Goal: Information Seeking & Learning: Understand process/instructions

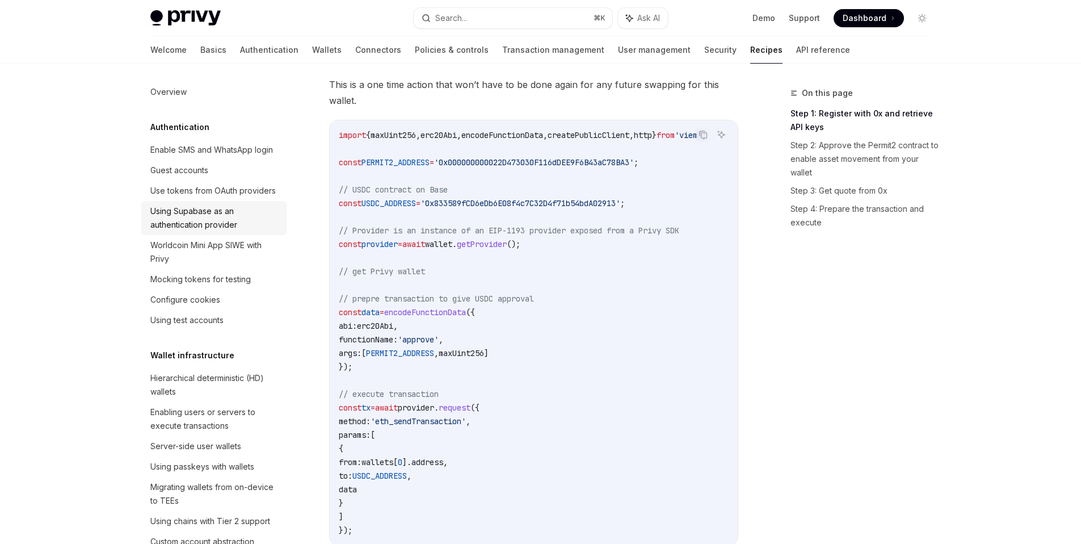
scroll to position [422, 0]
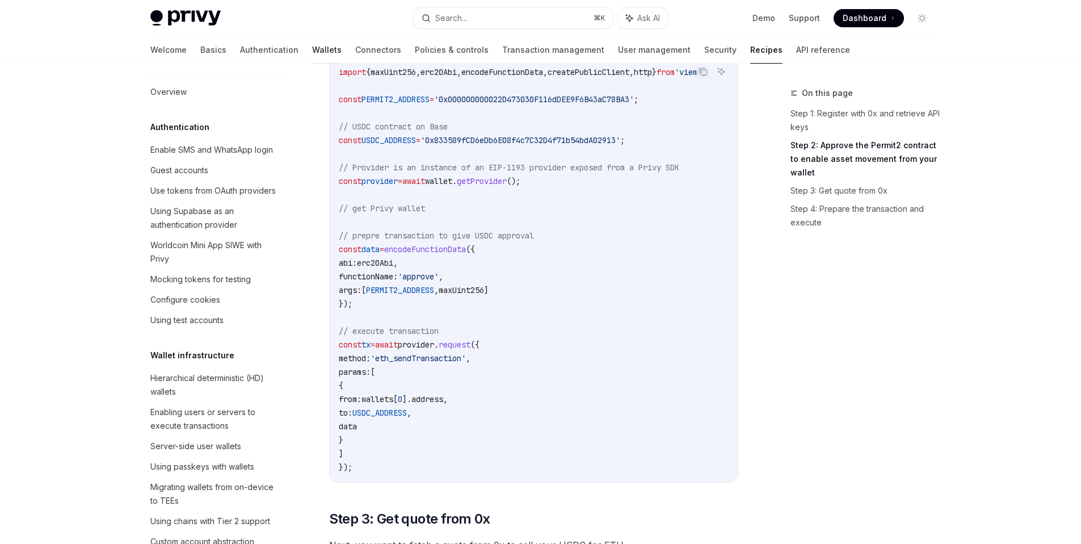
click at [312, 47] on link "Wallets" at bounding box center [327, 49] width 30 height 27
type textarea "*"
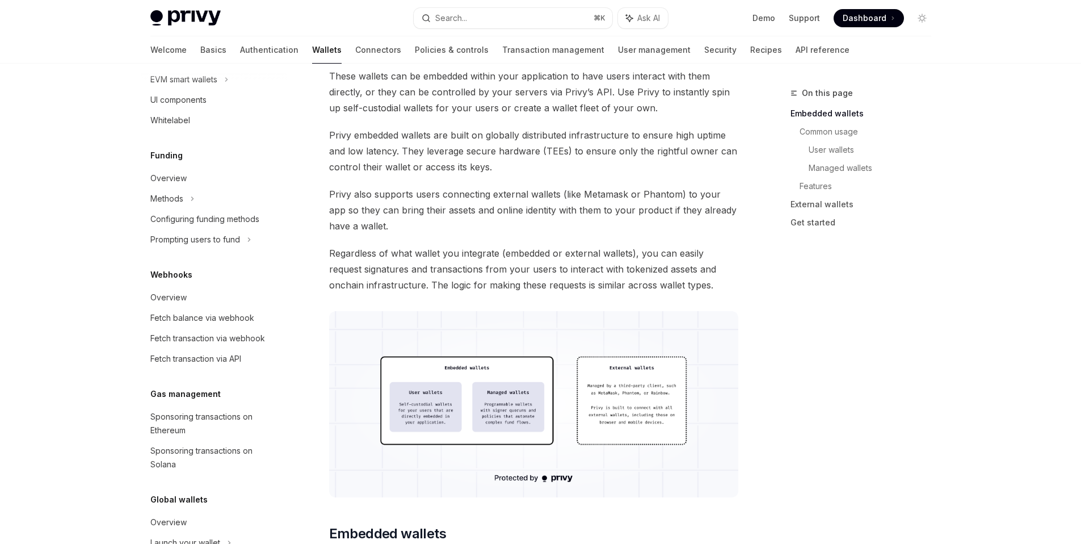
scroll to position [278, 0]
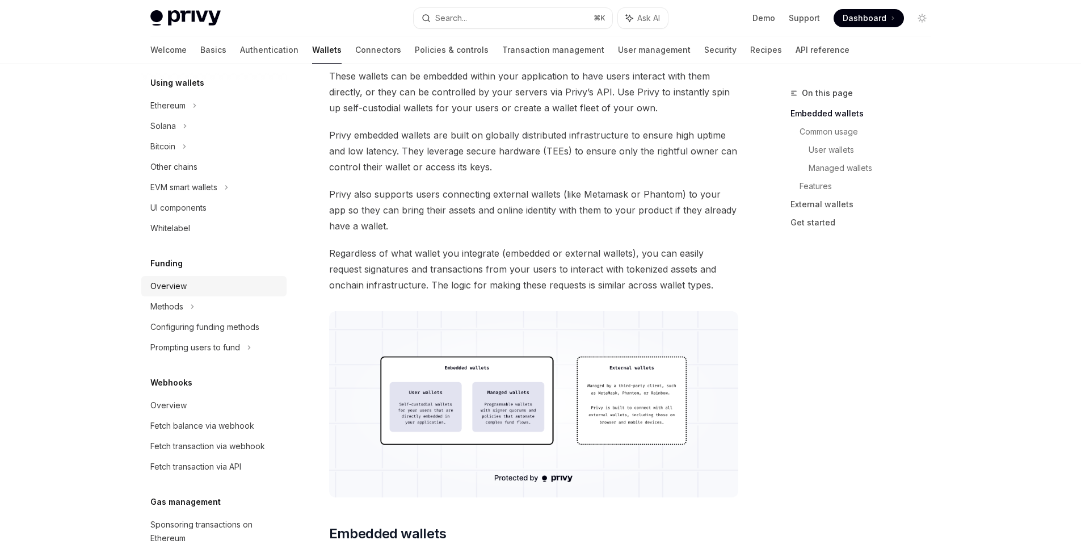
click at [225, 281] on div "Overview" at bounding box center [214, 286] width 129 height 14
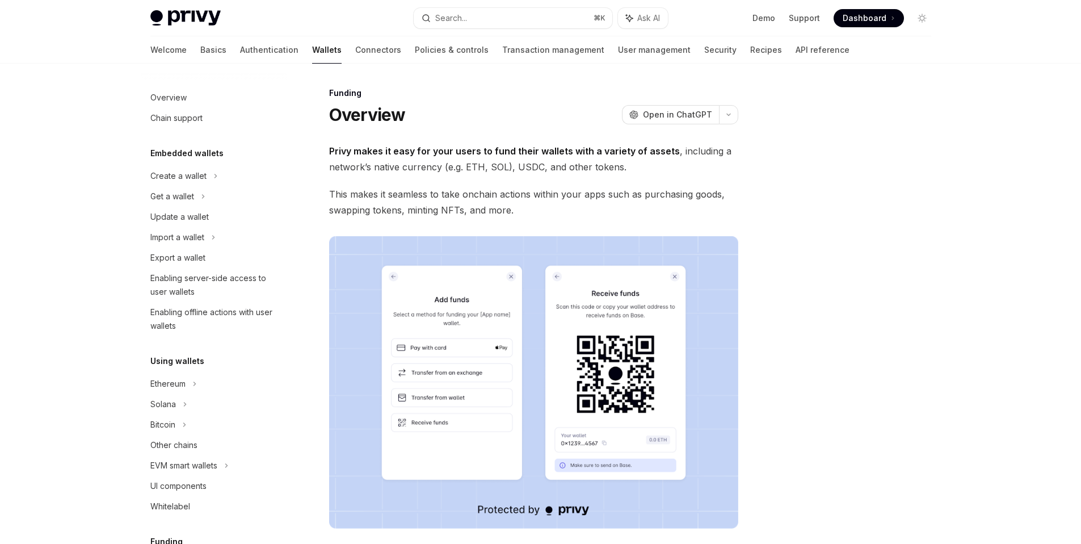
scroll to position [261, 0]
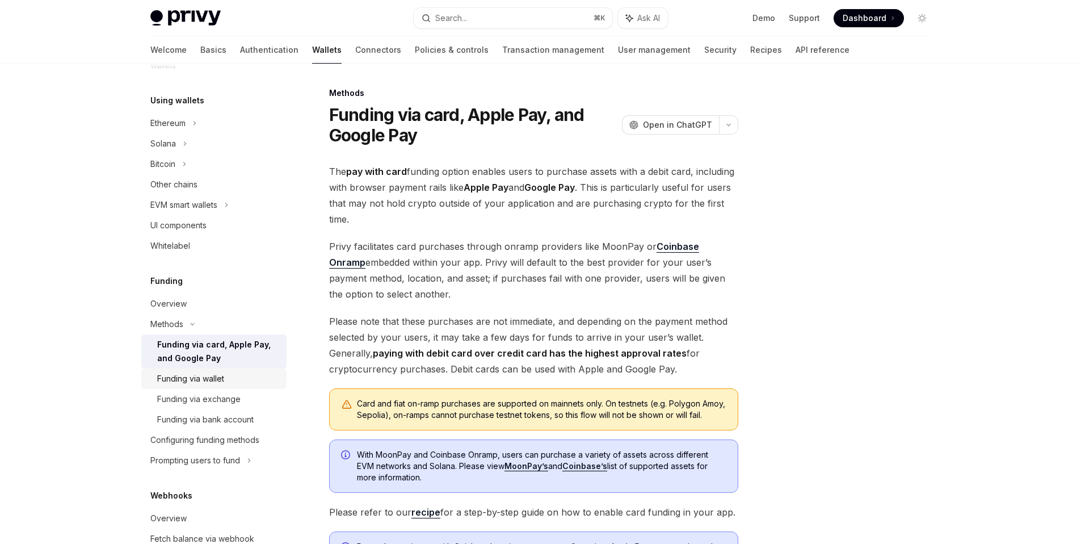
click at [244, 385] on div "Funding via wallet" at bounding box center [218, 379] width 123 height 14
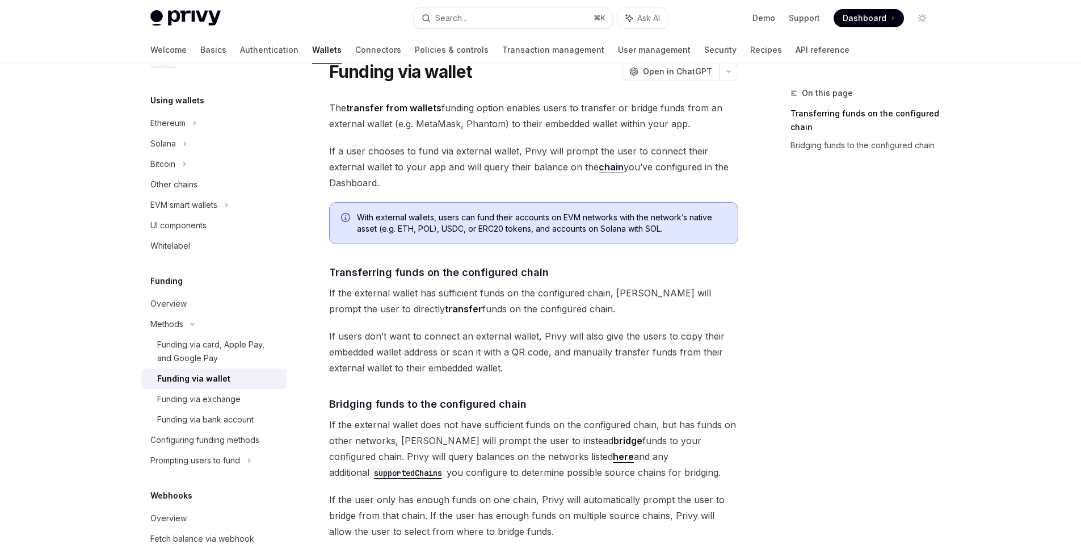
scroll to position [51, 0]
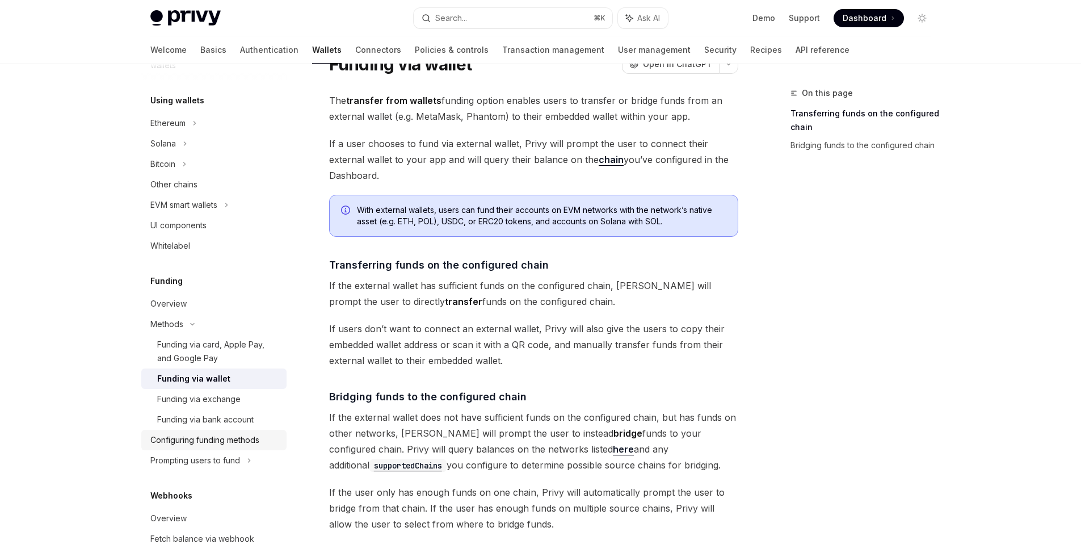
click at [266, 439] on div "Configuring funding methods" at bounding box center [214, 440] width 129 height 14
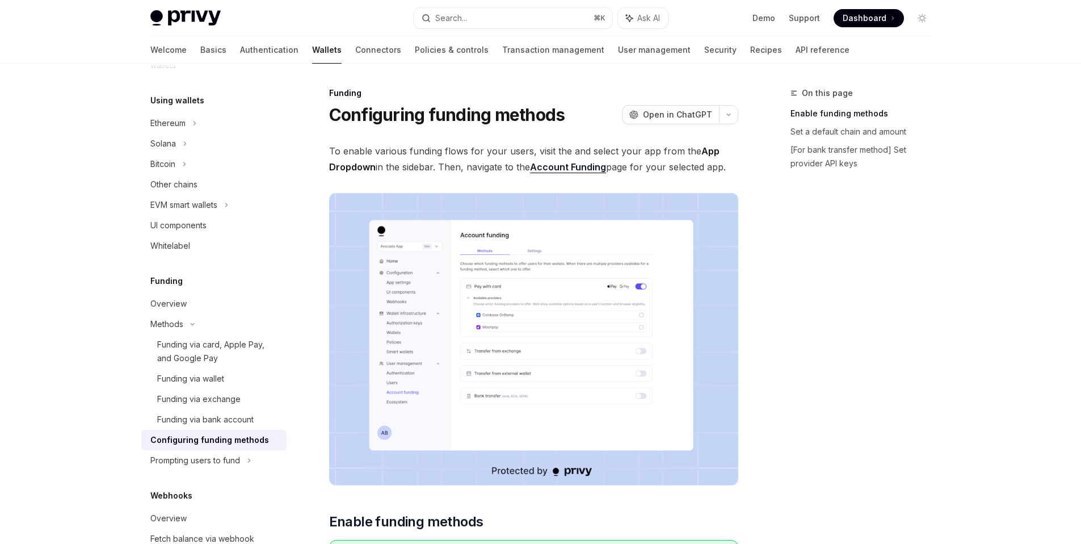
click at [561, 287] on img at bounding box center [533, 339] width 409 height 292
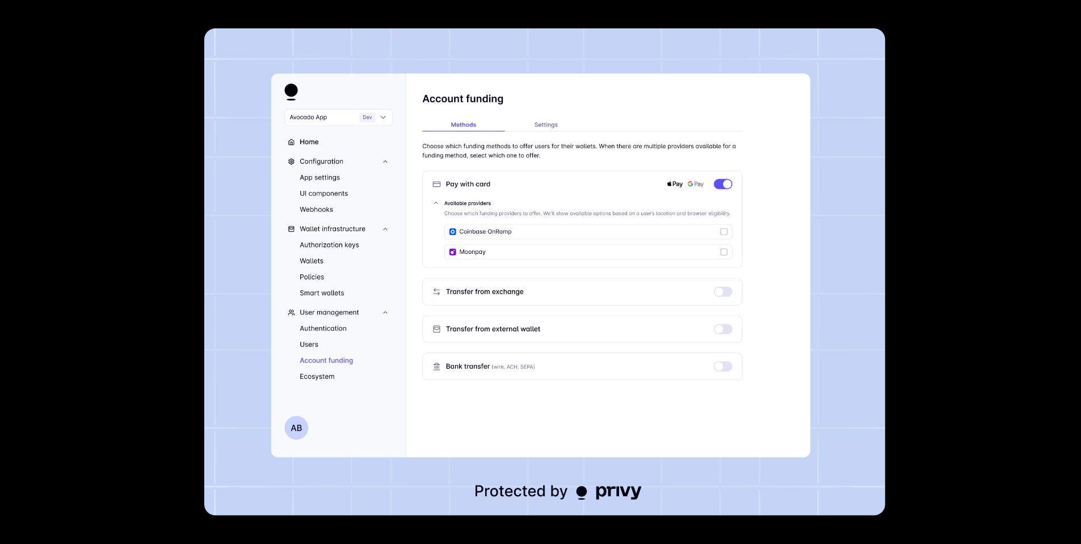
click at [107, 304] on div at bounding box center [540, 272] width 1081 height 544
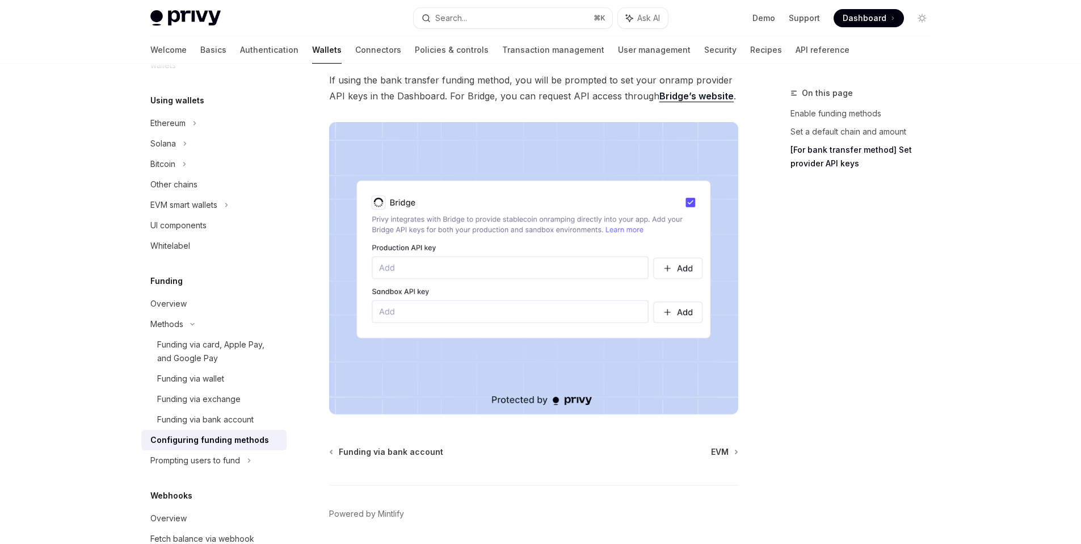
scroll to position [1028, 0]
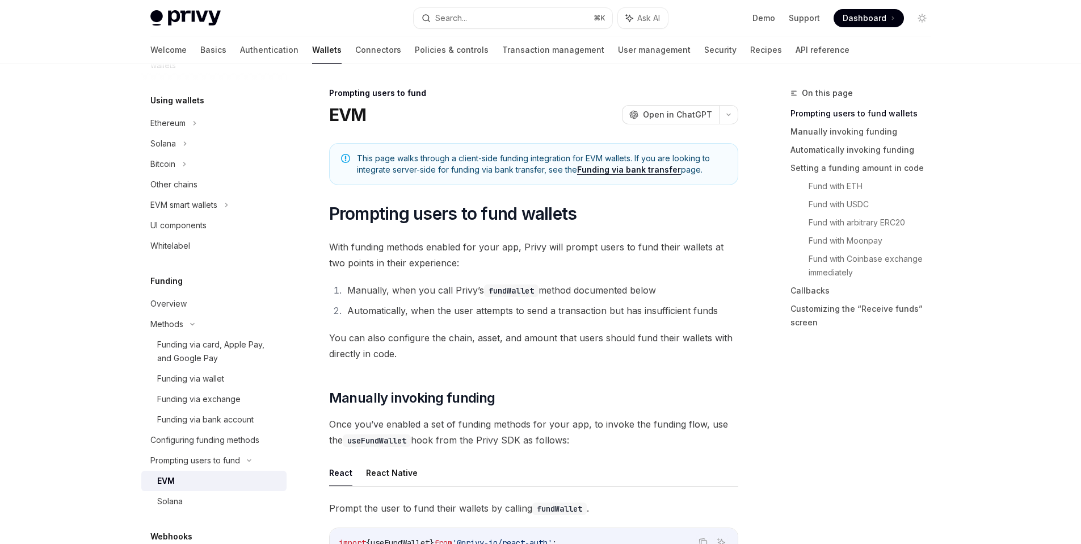
scroll to position [300, 0]
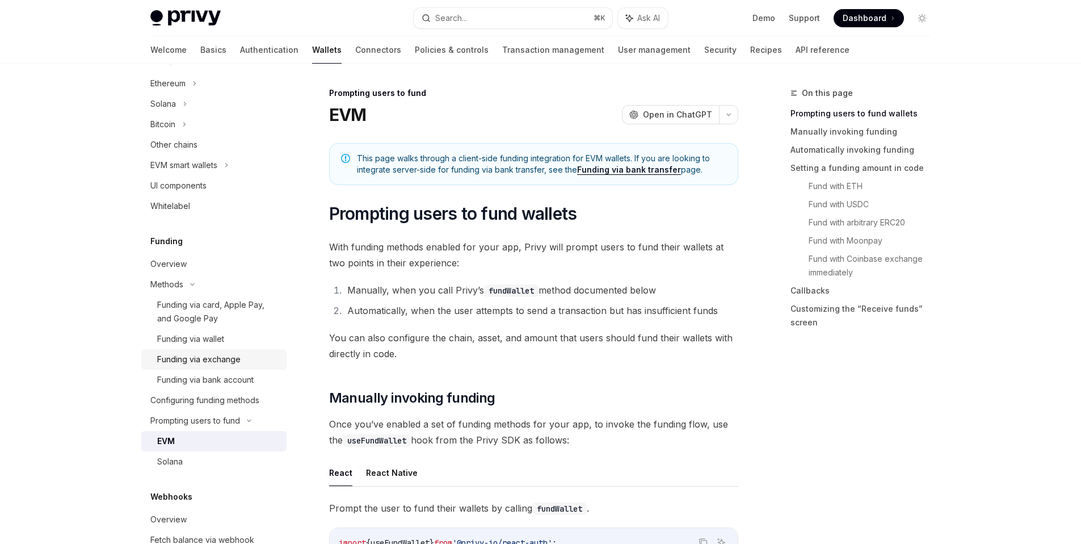
click at [232, 353] on div "Funding via exchange" at bounding box center [198, 360] width 83 height 14
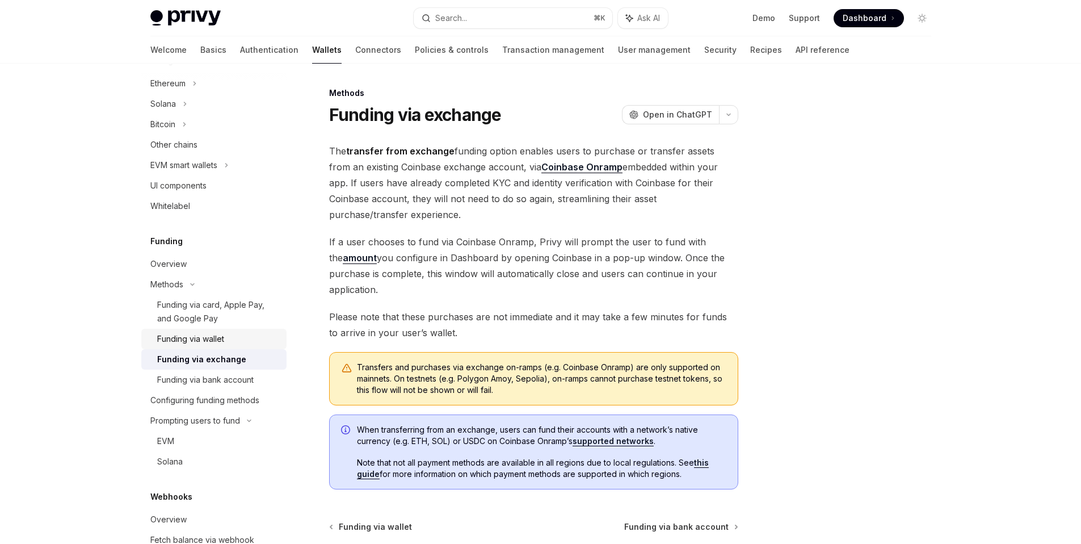
click at [220, 336] on div "Funding via wallet" at bounding box center [190, 339] width 67 height 14
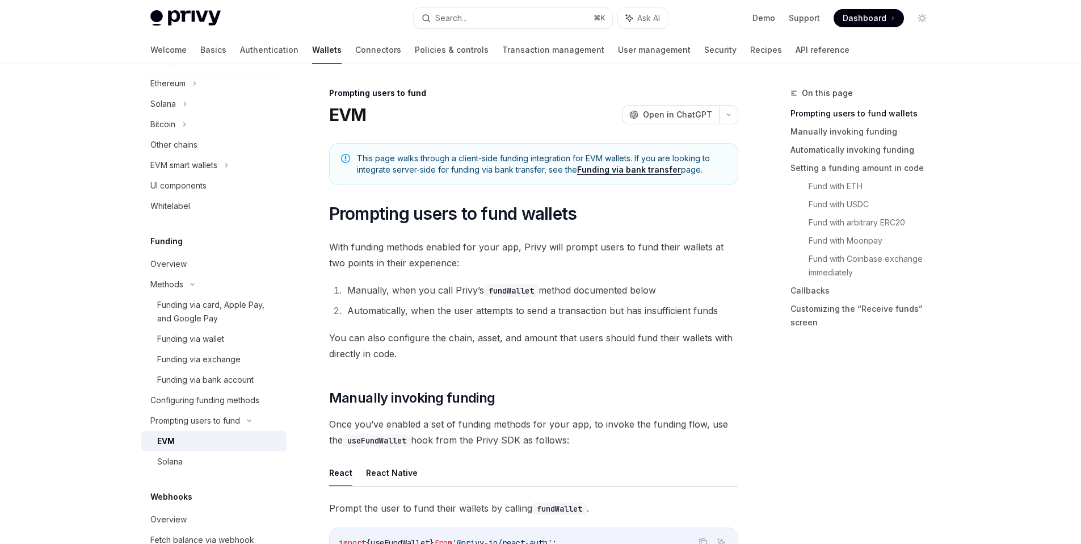
click at [219, 435] on div "EVM" at bounding box center [218, 441] width 123 height 14
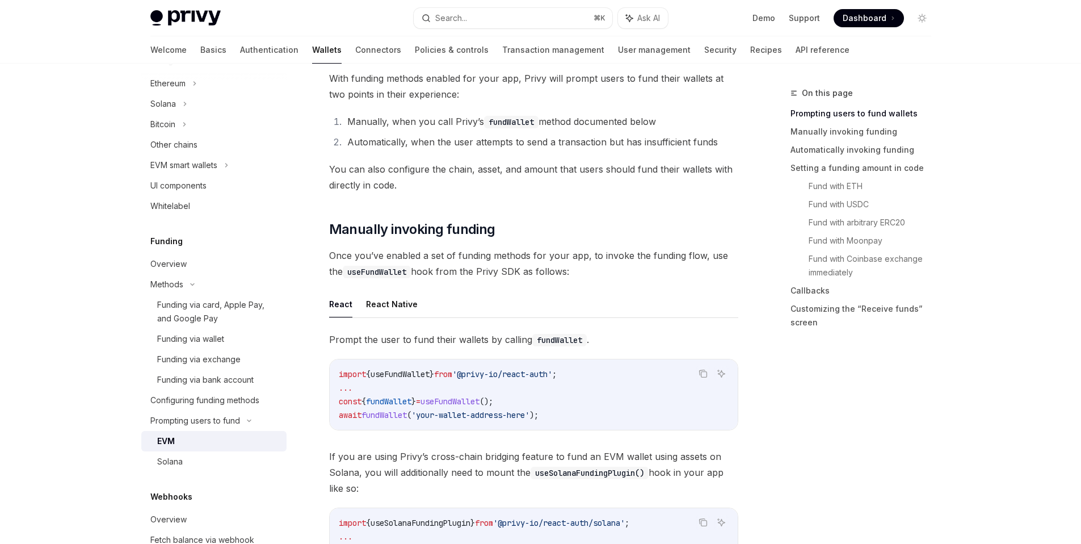
scroll to position [154, 0]
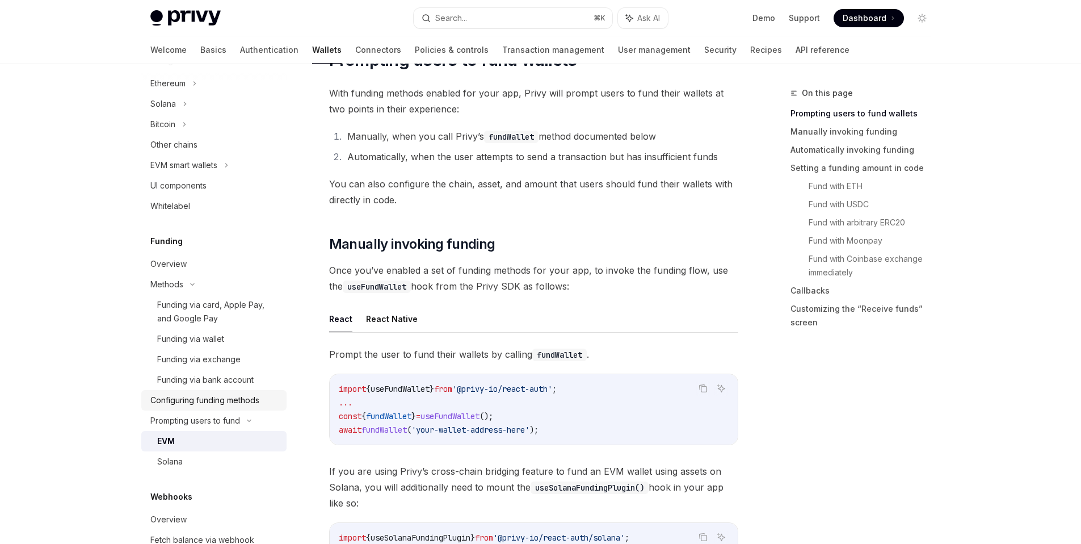
click at [250, 396] on div "Configuring funding methods" at bounding box center [204, 400] width 109 height 14
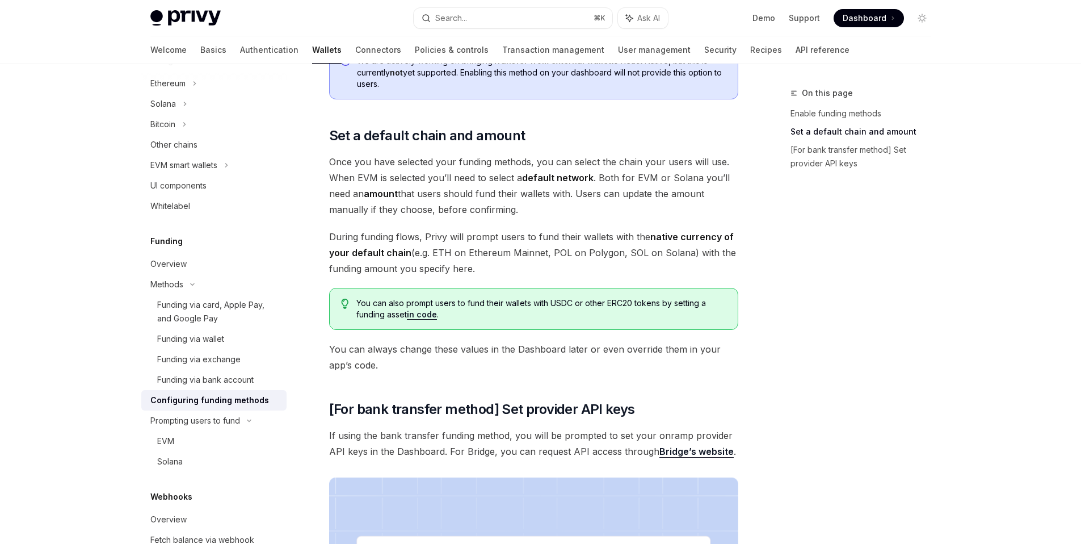
scroll to position [1028, 0]
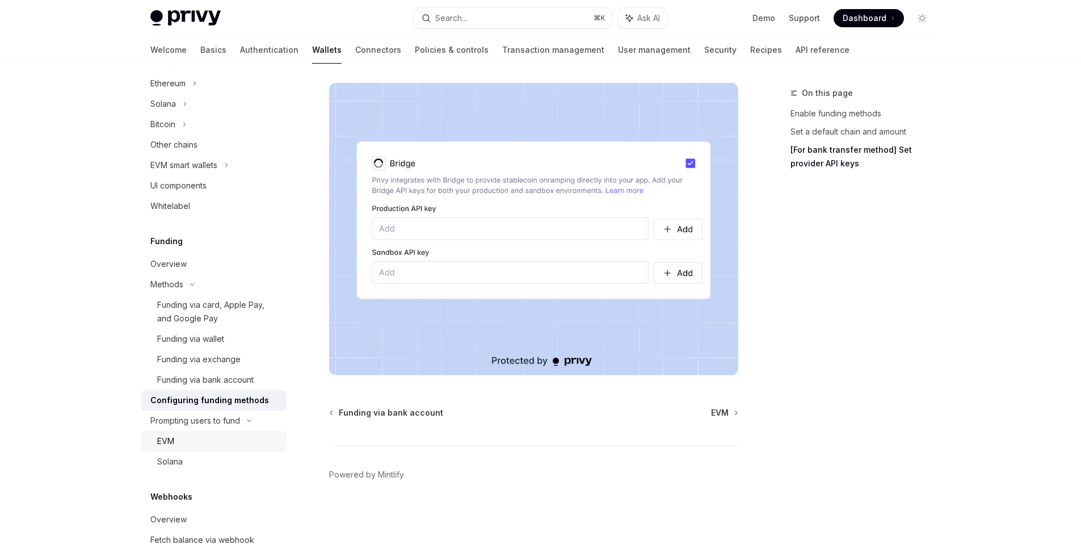
click at [181, 442] on div "EVM" at bounding box center [218, 441] width 123 height 14
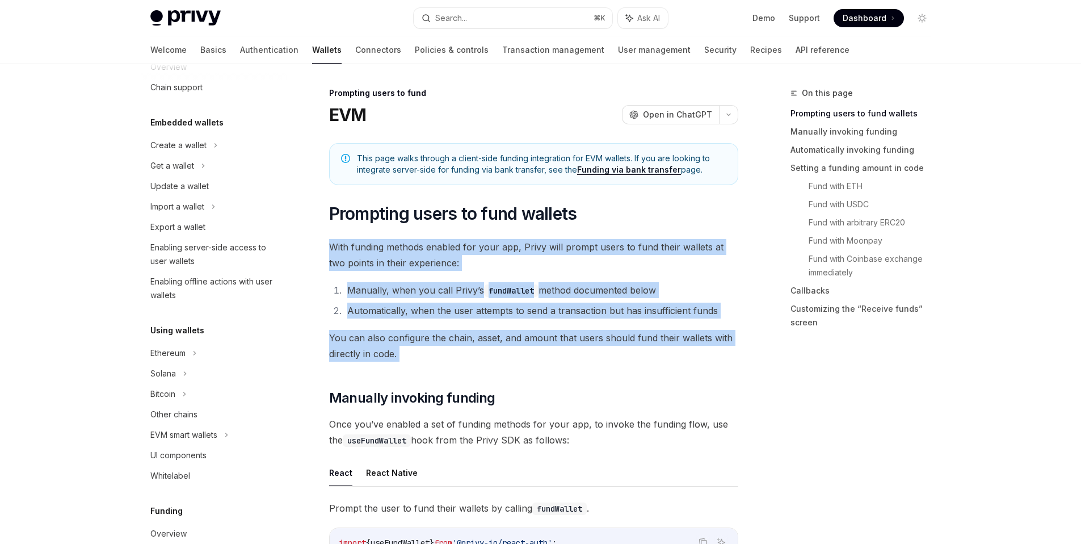
drag, startPoint x: 653, startPoint y: 372, endPoint x: 326, endPoint y: 251, distance: 348.6
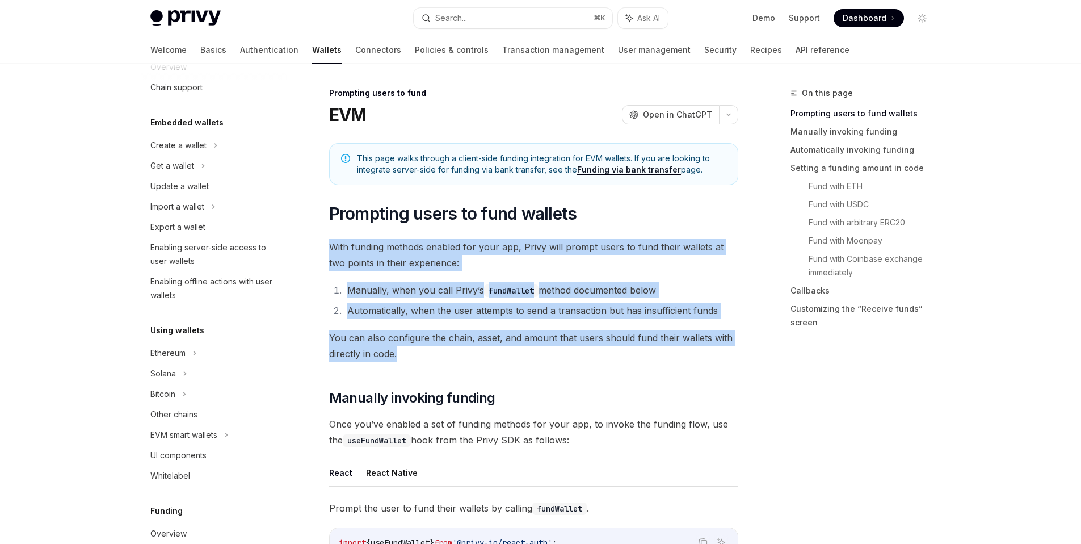
drag, startPoint x: 434, startPoint y: 358, endPoint x: 322, endPoint y: 249, distance: 156.6
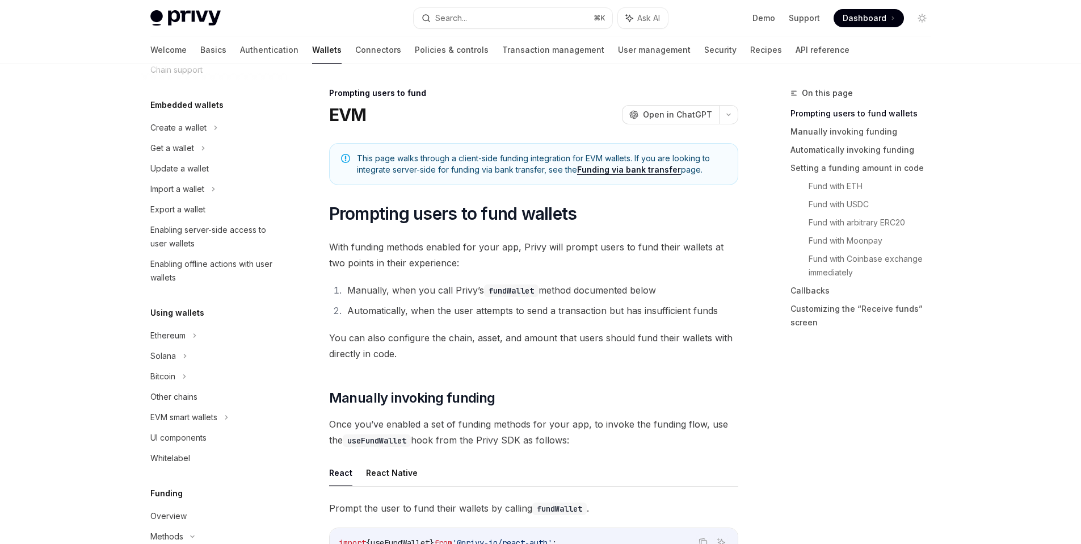
scroll to position [44, 0]
type textarea "*"
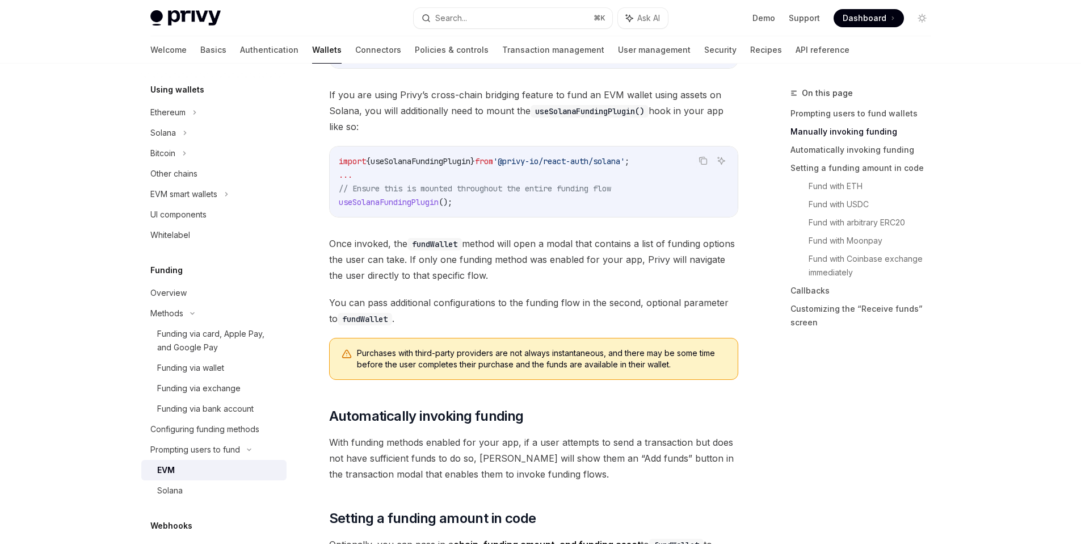
scroll to position [208, 0]
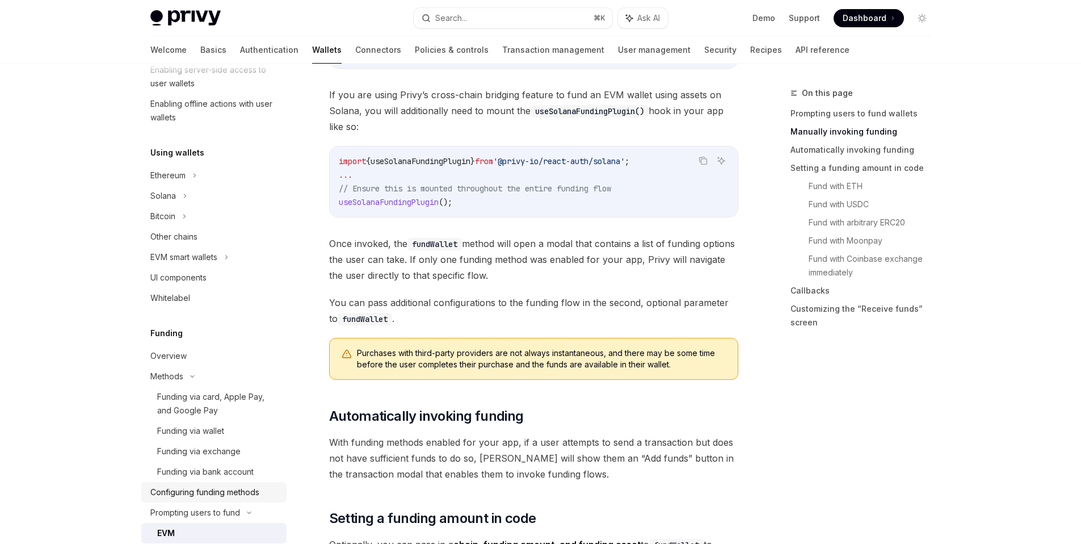
click at [220, 491] on div "Configuring funding methods" at bounding box center [204, 492] width 109 height 14
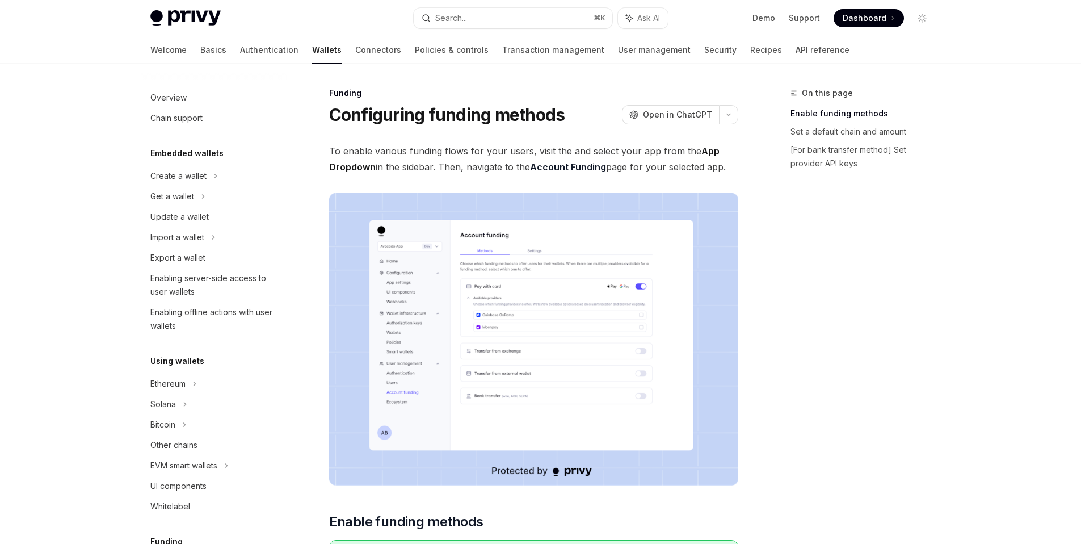
scroll to position [301, 0]
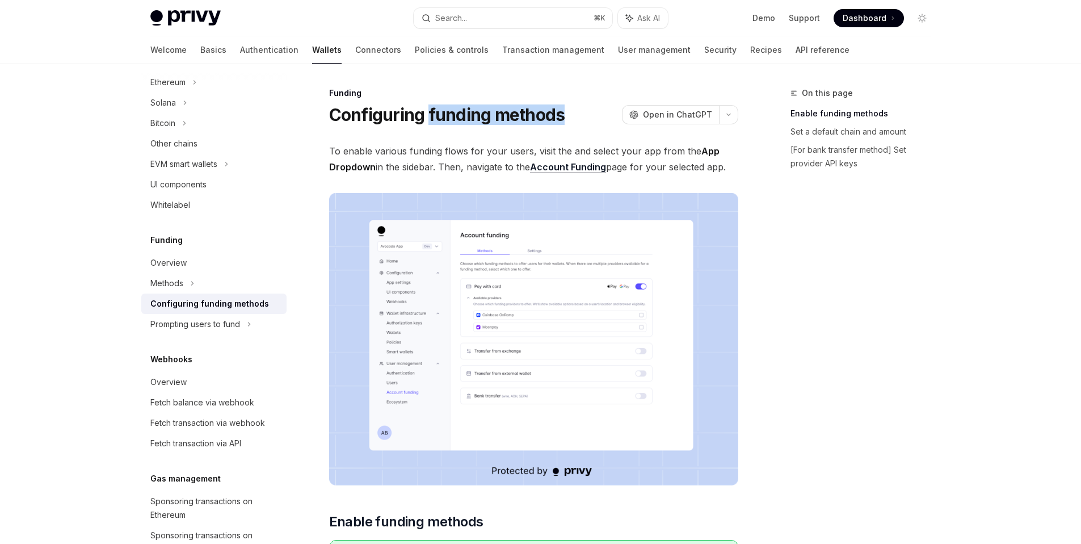
drag, startPoint x: 568, startPoint y: 114, endPoint x: 430, endPoint y: 116, distance: 138.0
click at [430, 116] on div "Configuring funding methods OpenAI Open in ChatGPT" at bounding box center [533, 114] width 409 height 20
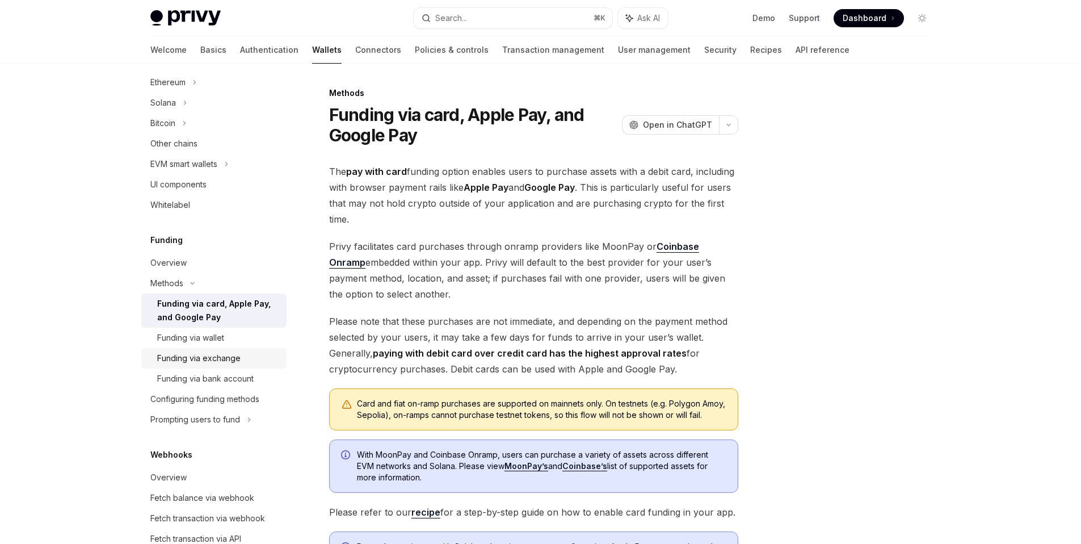
click at [237, 358] on div "Funding via exchange" at bounding box center [198, 358] width 83 height 14
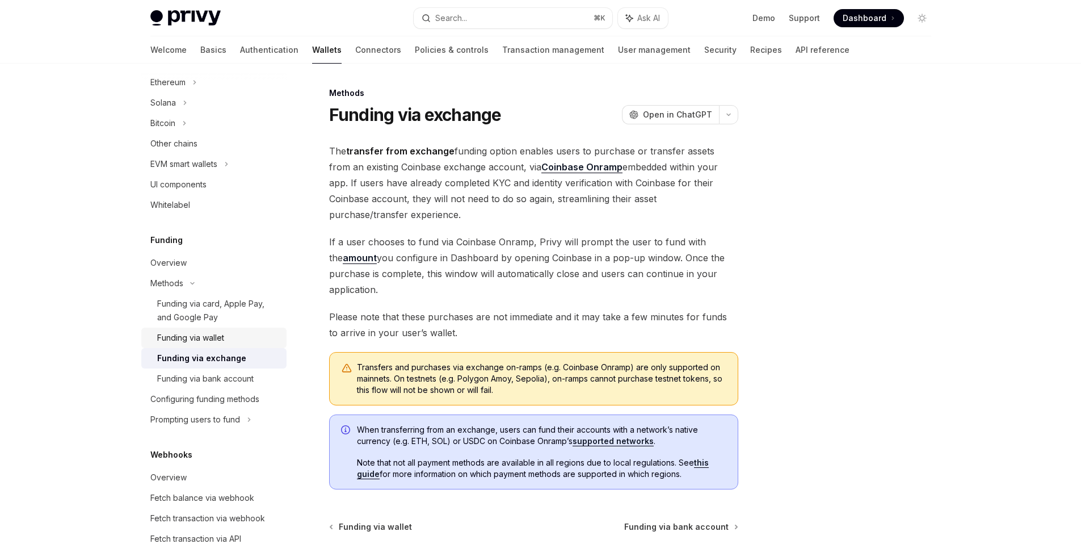
click at [214, 337] on div "Funding via wallet" at bounding box center [190, 338] width 67 height 14
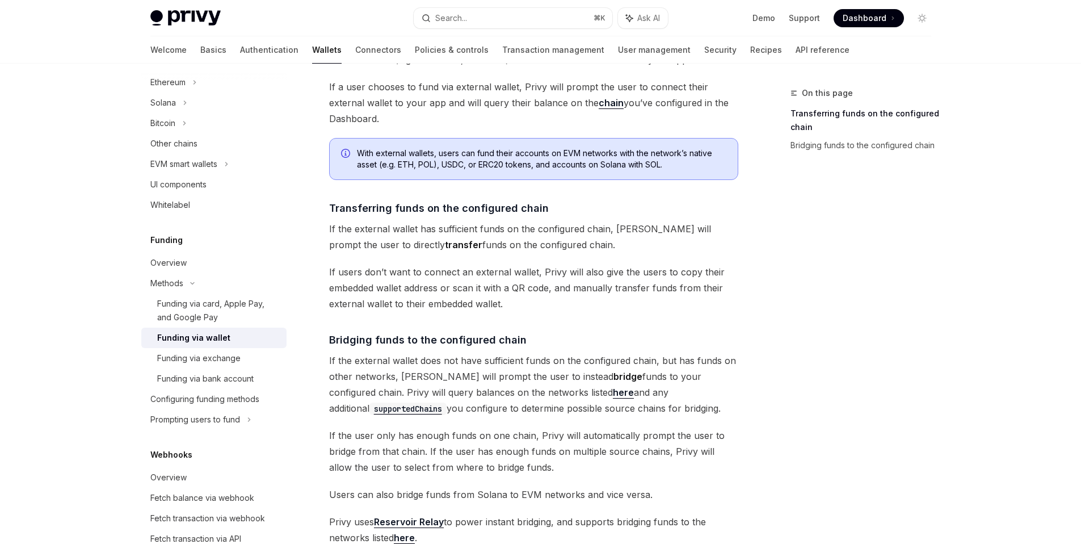
scroll to position [278, 0]
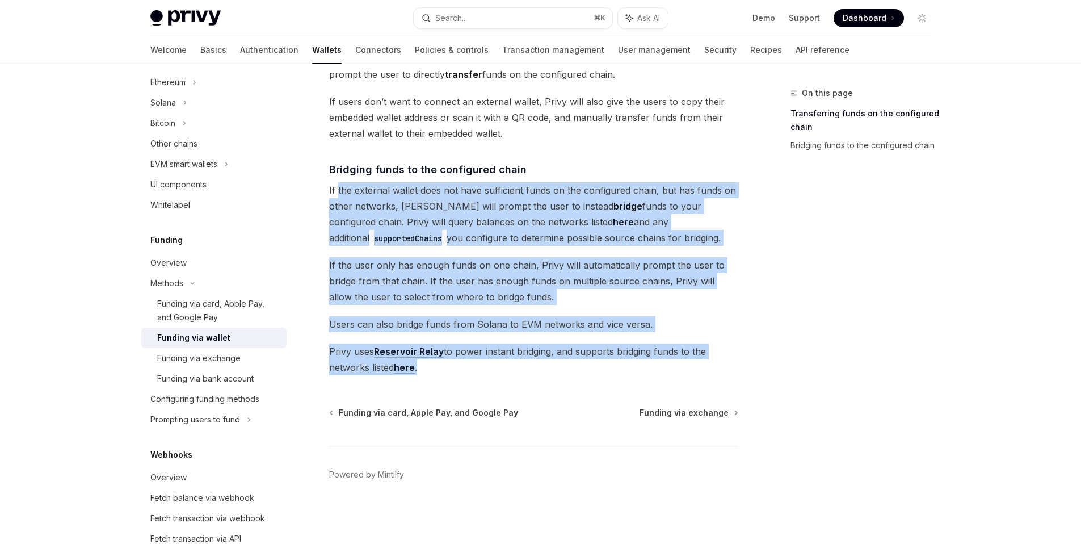
drag, startPoint x: 563, startPoint y: 353, endPoint x: 337, endPoint y: 182, distance: 283.4
click at [337, 182] on div "The transfer from wallets funding option enables users to transfer or bridge fu…" at bounding box center [533, 120] width 409 height 510
click at [544, 296] on span "If the user only has enough funds on one chain, Privy will automatically prompt…" at bounding box center [533, 281] width 409 height 48
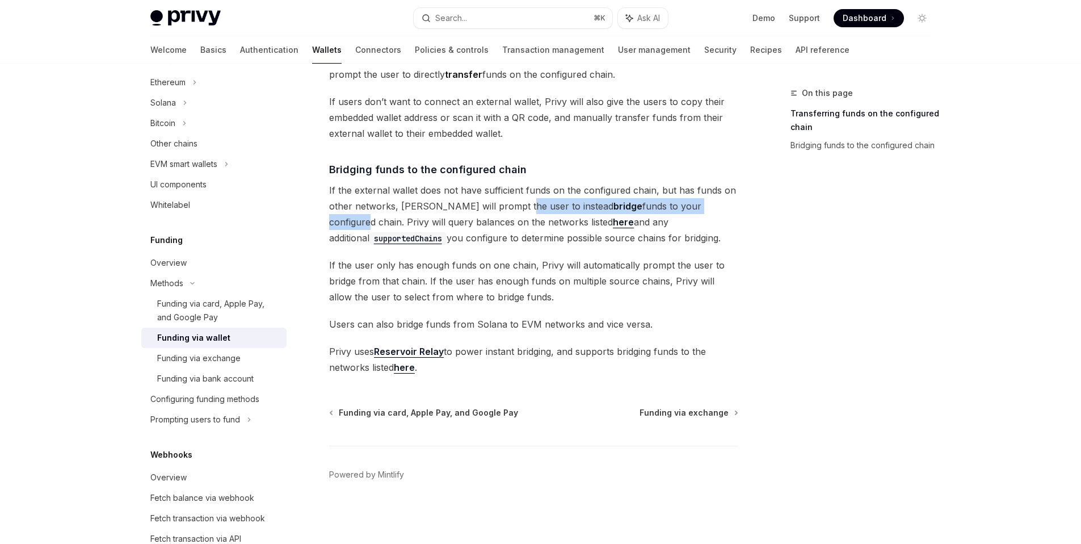
drag, startPoint x: 511, startPoint y: 206, endPoint x: 681, endPoint y: 203, distance: 169.8
click at [681, 203] on span "If the external wallet does not have sufficient funds on the configured chain, …" at bounding box center [533, 214] width 409 height 64
click at [616, 341] on div "The transfer from wallets funding option enables users to transfer or bridge fu…" at bounding box center [533, 120] width 409 height 510
click at [744, 328] on div "On this page Transferring funds on the configured chain Bridging funds to the c…" at bounding box center [540, 165] width 799 height 758
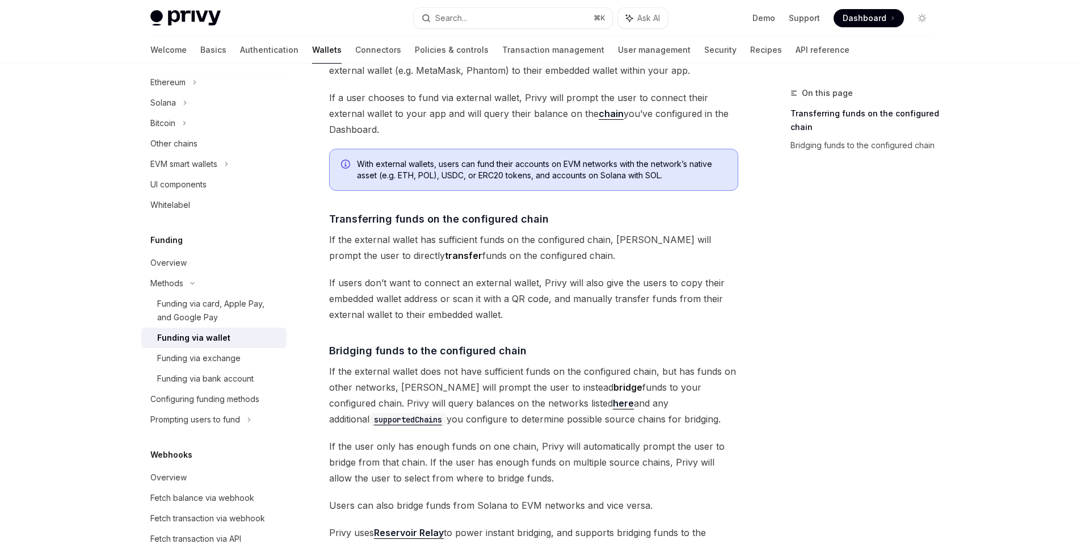
scroll to position [33, 0]
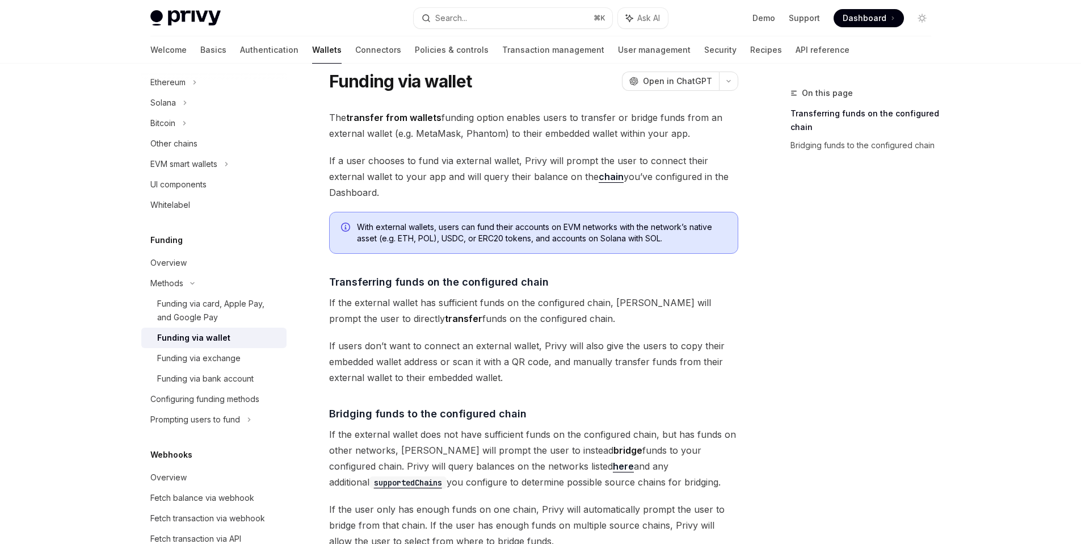
type textarea "*"
